Goal: Task Accomplishment & Management: Manage account settings

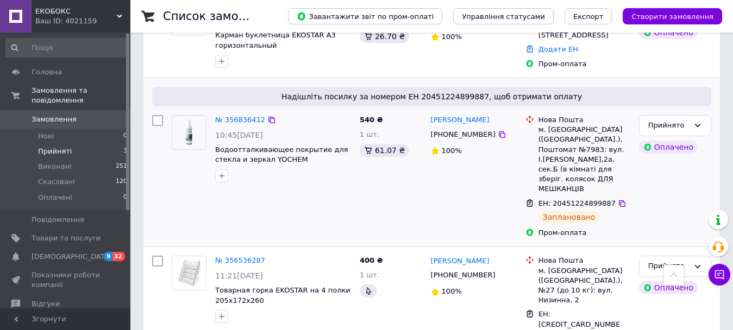
scroll to position [289, 0]
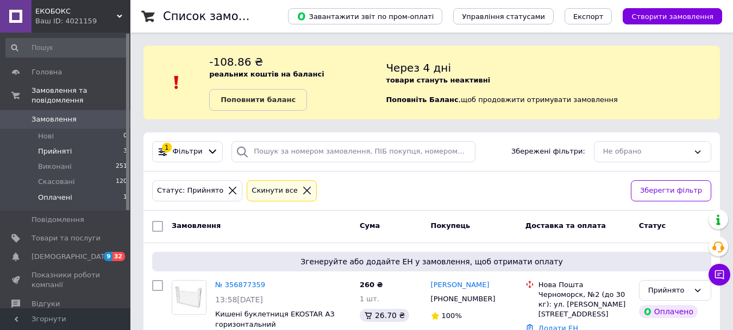
click at [105, 190] on li "Оплачені 1" at bounding box center [67, 200] width 134 height 21
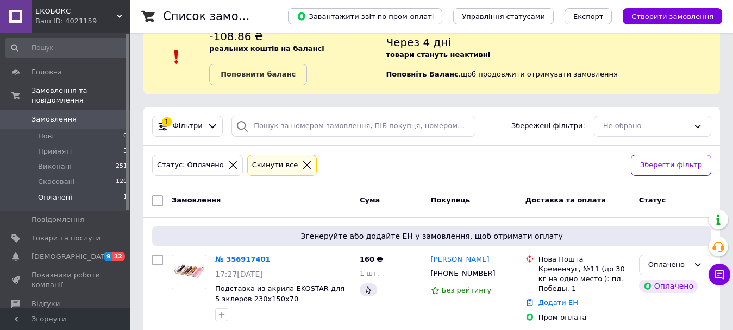
scroll to position [40, 0]
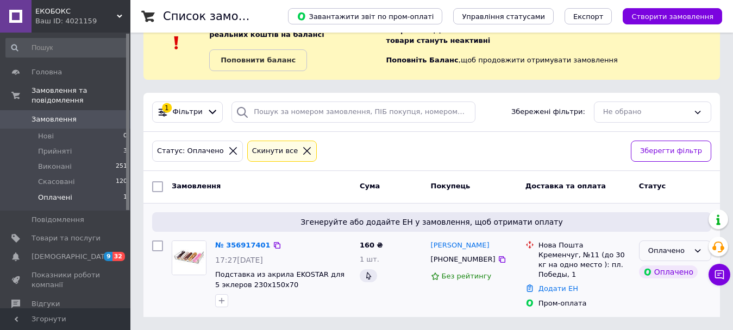
click at [648, 249] on div "Оплачено" at bounding box center [668, 250] width 41 height 11
click at [659, 269] on li "Прийнято" at bounding box center [674, 273] width 71 height 20
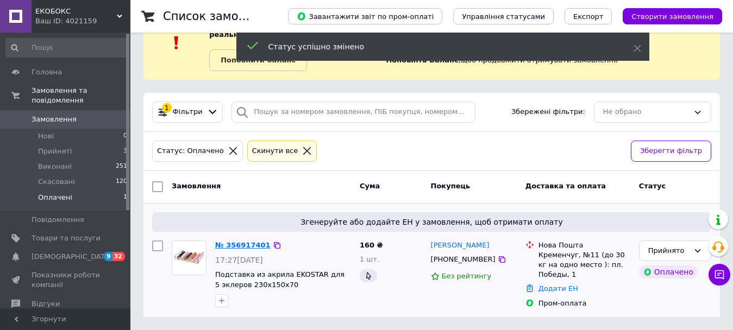
click at [232, 246] on link "№ 356917401" at bounding box center [242, 245] width 55 height 8
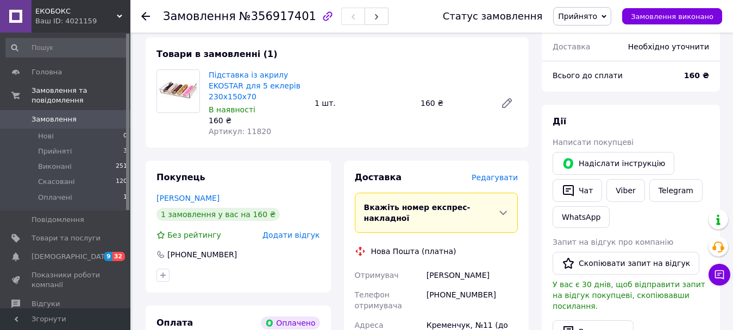
scroll to position [109, 0]
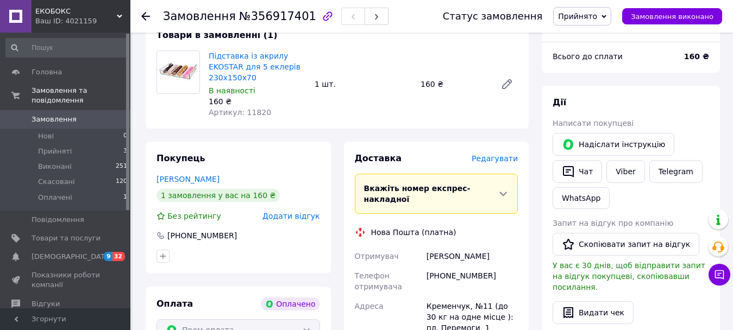
click at [450, 266] on div "[PHONE_NUMBER]" at bounding box center [472, 281] width 96 height 30
copy div "[PHONE_NUMBER]"
click at [251, 111] on span "Артикул: 11820" at bounding box center [240, 112] width 62 height 9
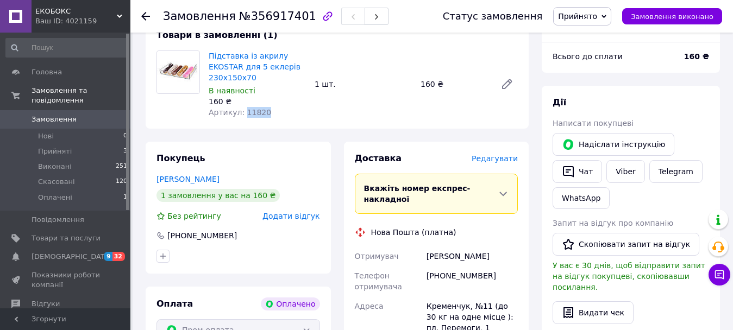
click at [251, 111] on span "Артикул: 11820" at bounding box center [240, 112] width 62 height 9
copy span "11820"
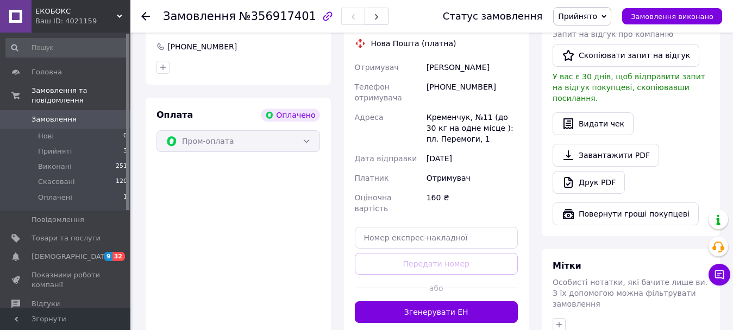
scroll to position [380, 0]
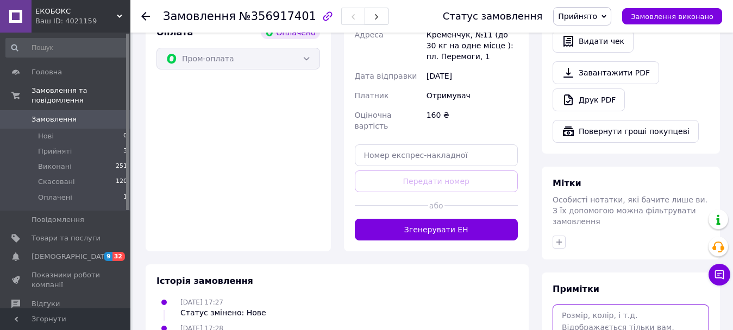
click at [609, 305] on textarea at bounding box center [630, 334] width 156 height 58
paste textarea "28001"
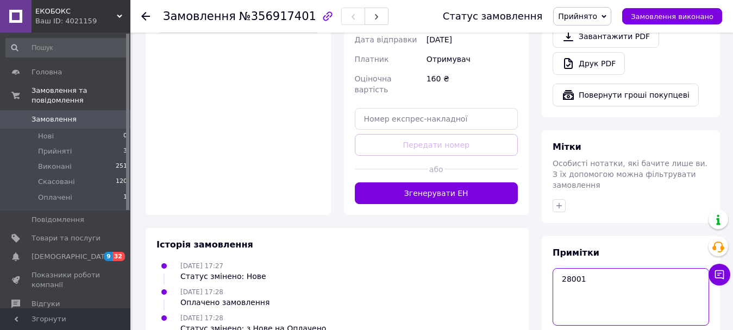
scroll to position [458, 0]
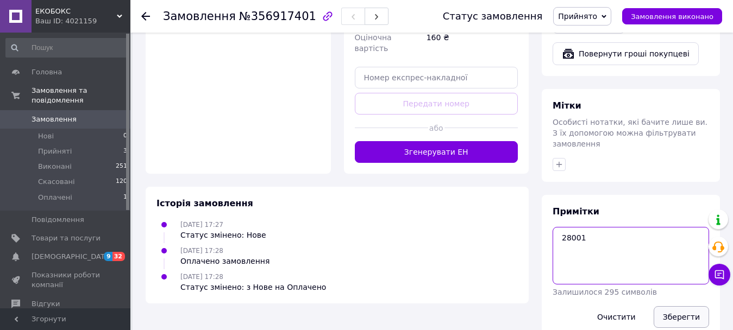
type textarea "28001"
click at [689, 306] on button "Зберегти" at bounding box center [680, 317] width 55 height 22
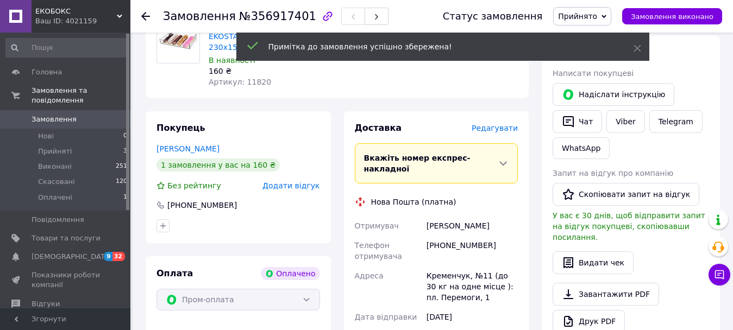
scroll to position [0, 0]
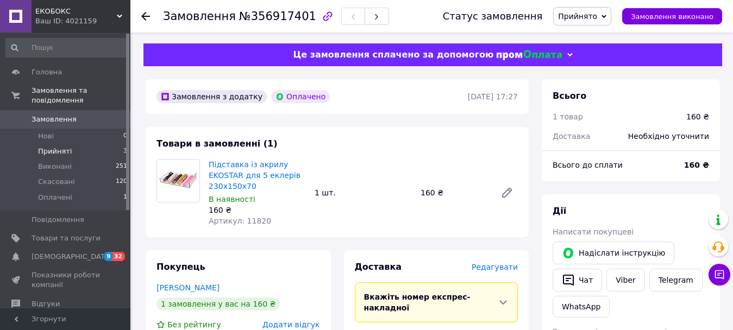
click at [74, 144] on li "Прийняті 3" at bounding box center [67, 151] width 134 height 15
